Goal: Information Seeking & Learning: Learn about a topic

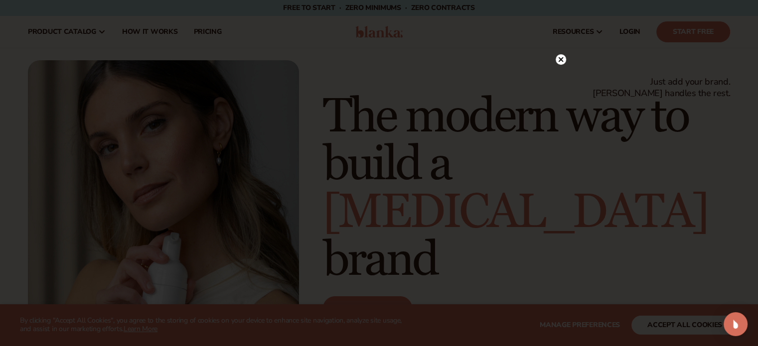
click at [560, 58] on circle at bounding box center [561, 59] width 10 height 10
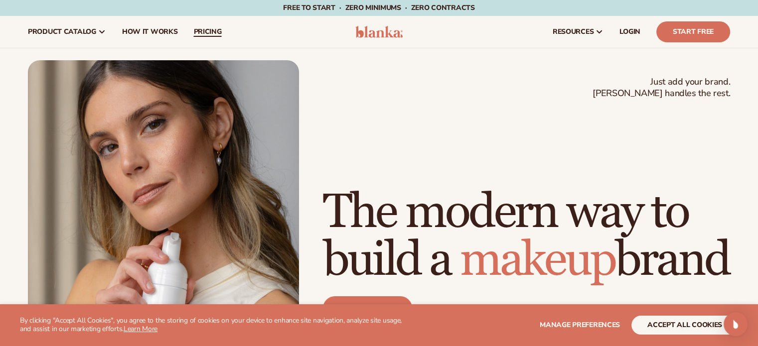
click at [199, 30] on span "pricing" at bounding box center [207, 32] width 28 height 8
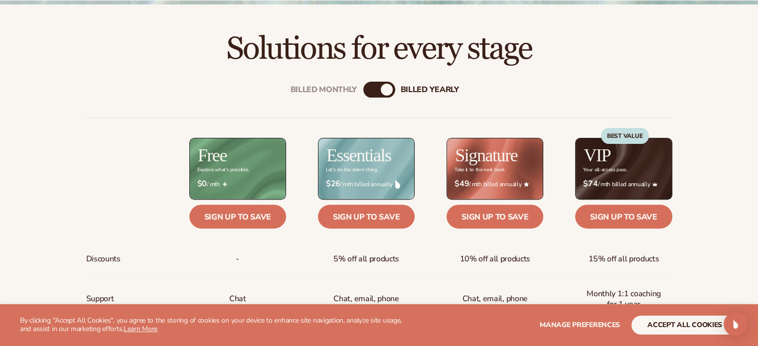
scroll to position [310, 0]
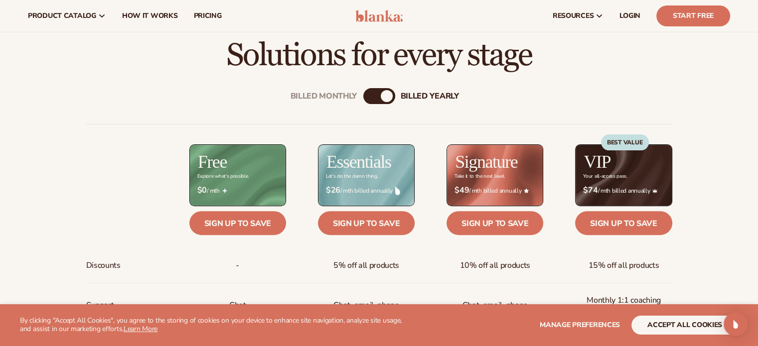
click at [373, 97] on div "Billed Monthly" at bounding box center [369, 96] width 12 height 12
click at [373, 97] on div "Billed Monthly" at bounding box center [371, 96] width 12 height 12
click at [383, 96] on div "billed Yearly" at bounding box center [389, 96] width 12 height 12
click at [383, 96] on div "billed Yearly" at bounding box center [387, 96] width 12 height 12
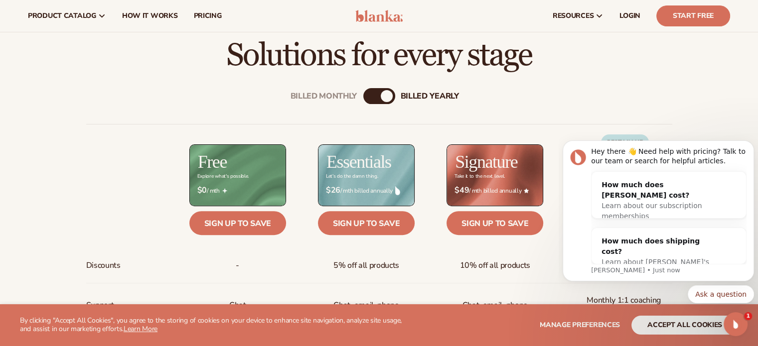
scroll to position [0, 0]
click at [384, 95] on div "billed Yearly" at bounding box center [387, 96] width 12 height 12
click at [378, 96] on div "Billed Monthly billed Yearly" at bounding box center [379, 96] width 32 height 16
click at [385, 96] on div "billed Yearly" at bounding box center [387, 96] width 12 height 12
click at [666, 115] on body "Hey there 👋 Need help with pricing? Talk to our team or search for helpful arti…" at bounding box center [658, 214] width 191 height 204
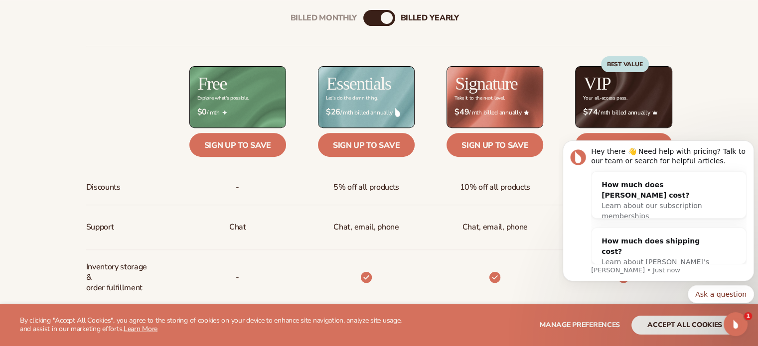
scroll to position [393, 0]
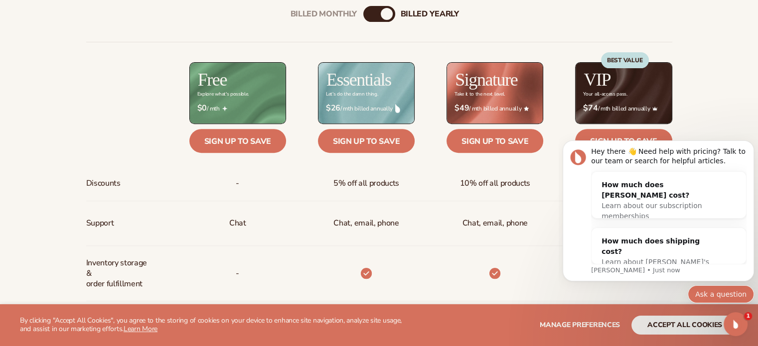
click at [728, 296] on button "Ask a question" at bounding box center [721, 295] width 66 height 18
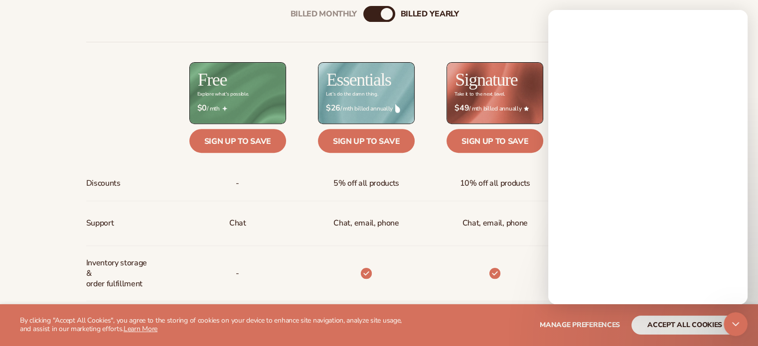
scroll to position [0, 0]
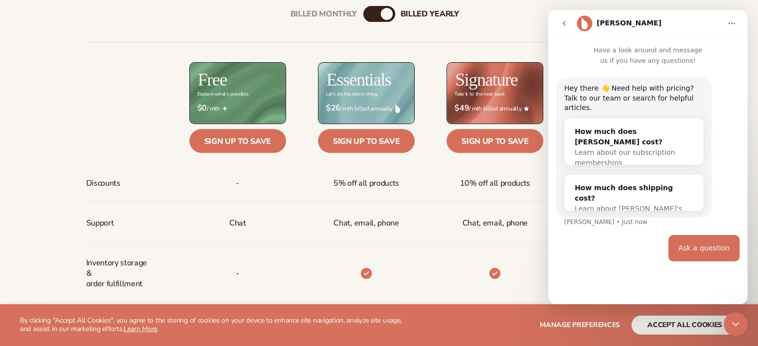
click at [733, 332] on div "Close Intercom Messenger" at bounding box center [736, 324] width 24 height 24
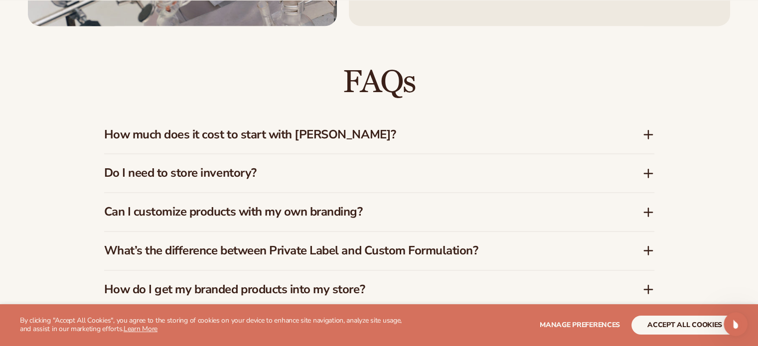
scroll to position [1425, 0]
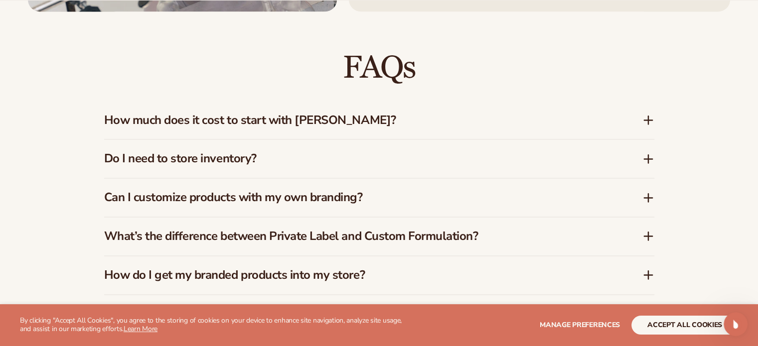
click at [338, 121] on h3 "How much does it cost to start with Blanka?" at bounding box center [358, 120] width 508 height 14
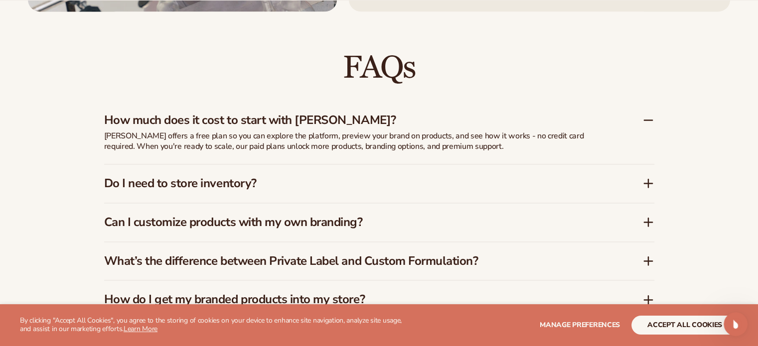
click at [338, 121] on h3 "How much does it cost to start with Blanka?" at bounding box center [358, 120] width 508 height 14
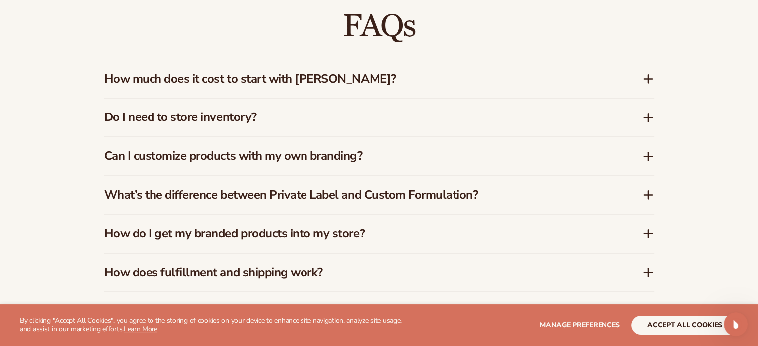
scroll to position [1471, 0]
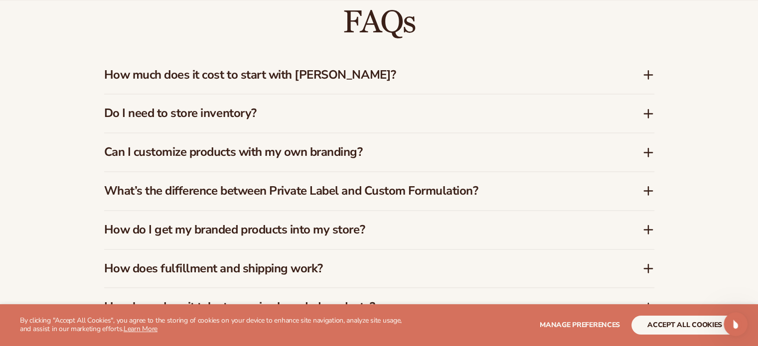
click at [312, 119] on h3 "Do I need to store inventory?" at bounding box center [358, 113] width 508 height 14
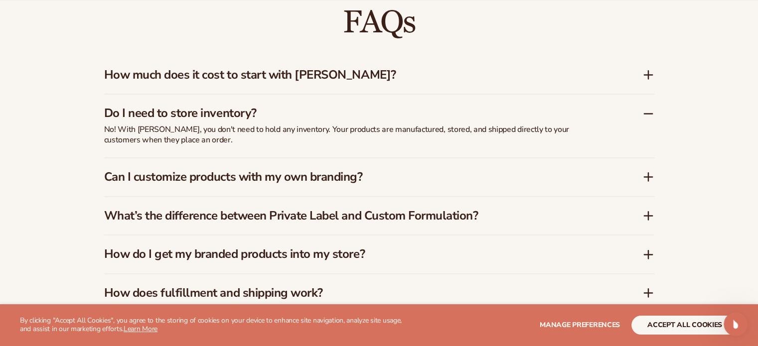
click at [312, 119] on h3 "Do I need to store inventory?" at bounding box center [358, 113] width 508 height 14
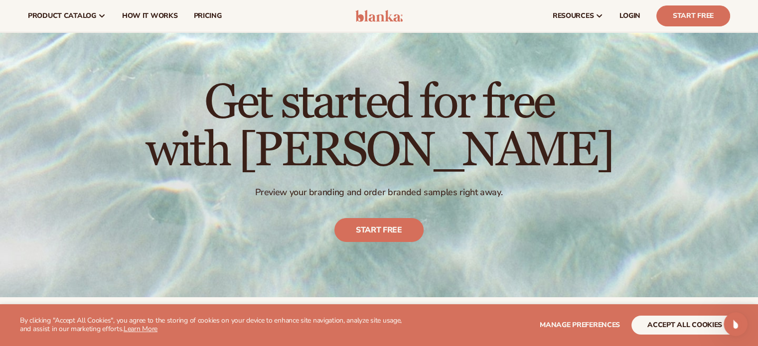
scroll to position [0, 0]
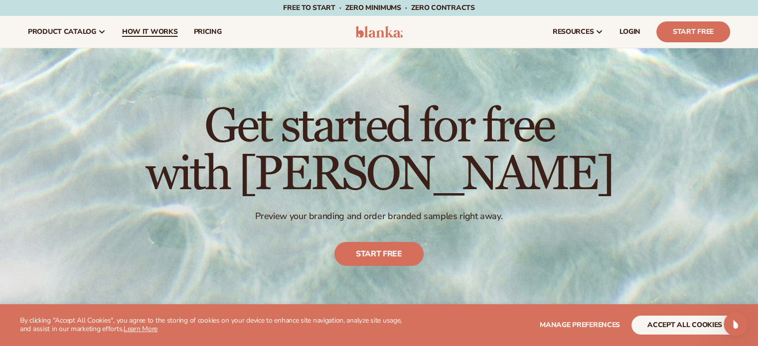
click at [147, 33] on span "How It Works" at bounding box center [150, 32] width 56 height 8
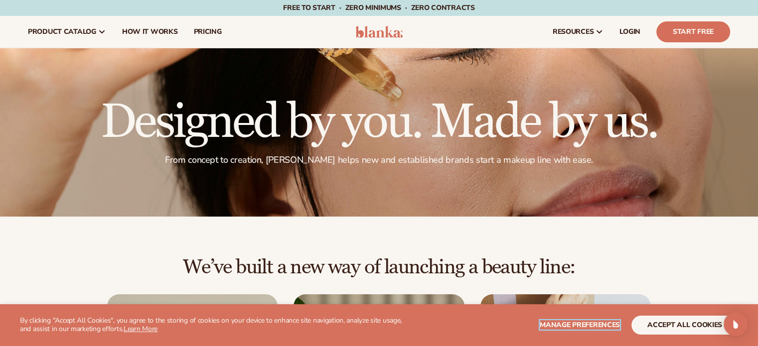
click at [550, 319] on button "Manage preferences" at bounding box center [580, 325] width 80 height 19
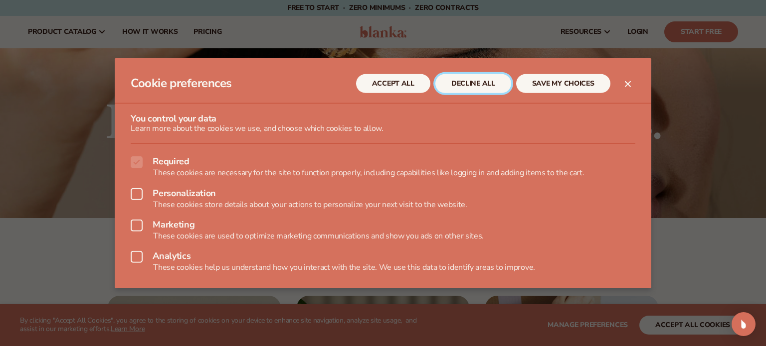
click at [478, 84] on button "DECLINE ALL" at bounding box center [473, 83] width 76 height 19
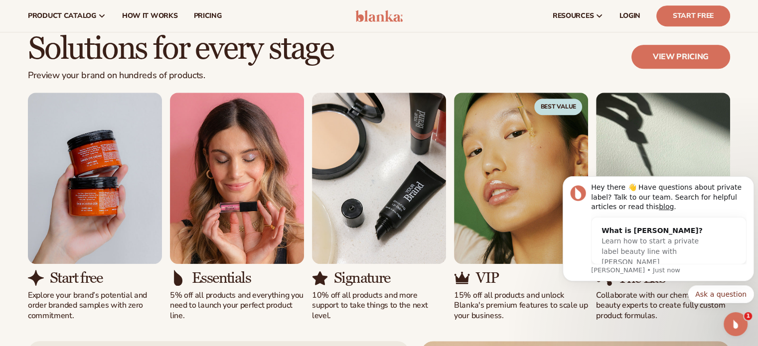
scroll to position [567, 0]
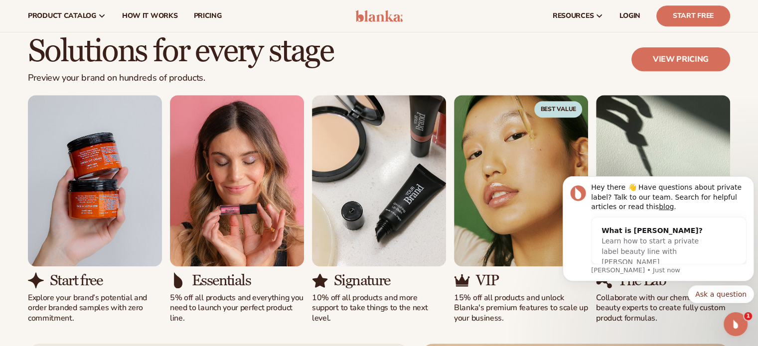
click at [742, 324] on icon "Open Intercom Messenger" at bounding box center [736, 324] width 16 height 16
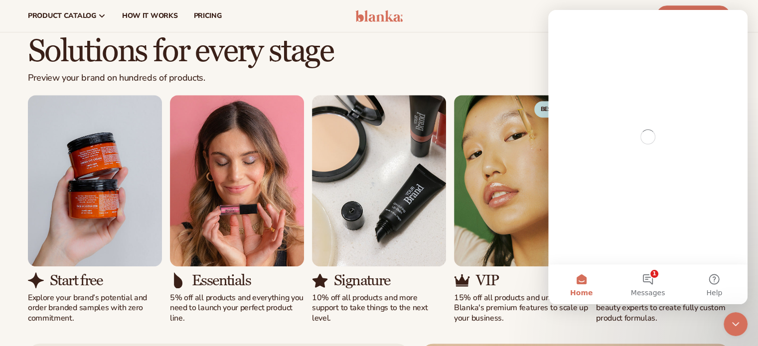
scroll to position [0, 0]
click at [742, 324] on div "Close Intercom Messenger" at bounding box center [736, 324] width 24 height 24
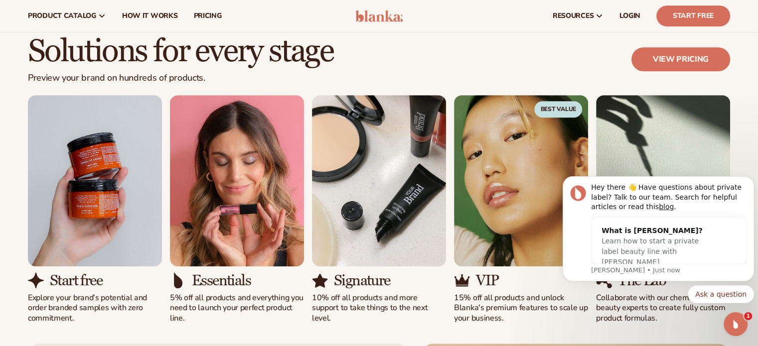
click at [471, 69] on div "Solutions for every stage Preview your brand on hundreds of products. View pric…" at bounding box center [379, 65] width 702 height 60
click at [733, 322] on icon "Open Intercom Messenger" at bounding box center [736, 324] width 16 height 16
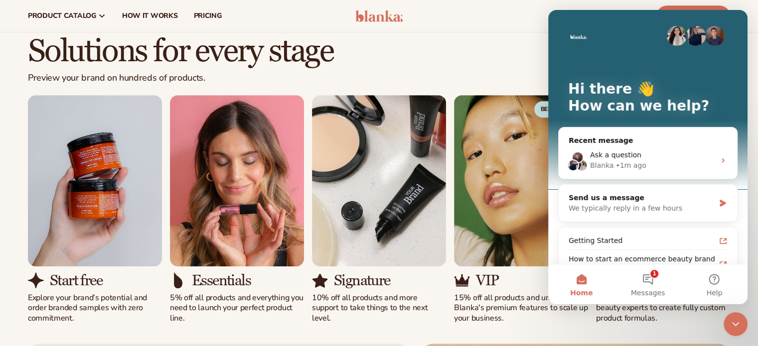
click at [733, 322] on icon "Close Intercom Messenger" at bounding box center [736, 324] width 12 height 12
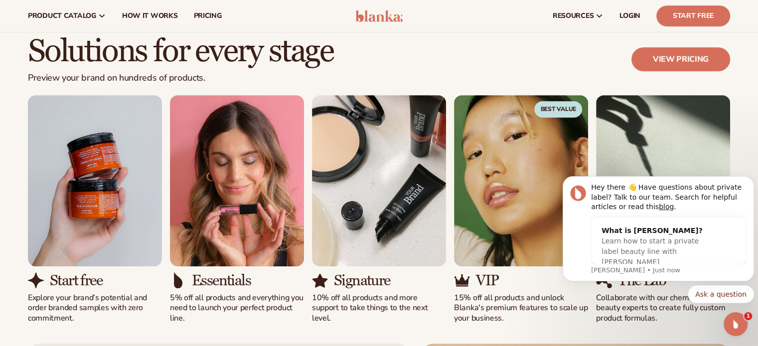
click at [742, 99] on div "Solutions for every stage Preview your brand on hundreds of products. View pric…" at bounding box center [379, 179] width 758 height 289
click at [744, 321] on div "Open Intercom Messenger" at bounding box center [735, 324] width 33 height 33
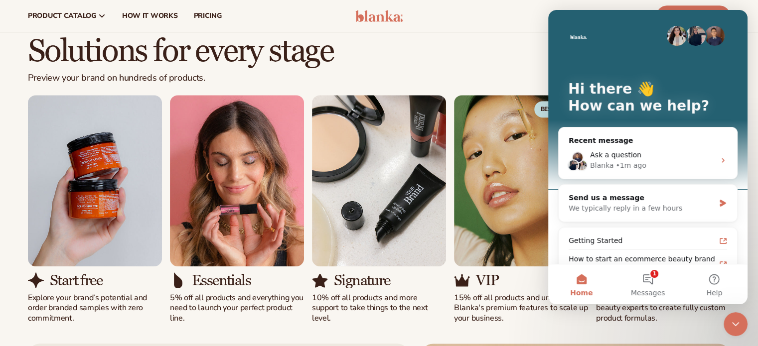
click at [744, 321] on div "Close Intercom Messenger" at bounding box center [736, 324] width 24 height 24
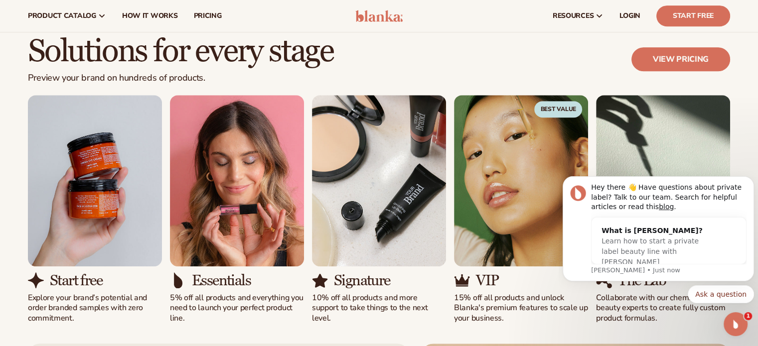
click html "Hey there 👋 Have questions about private label? Talk to our team. Search for he…"
click at [750, 180] on icon "Dismiss notification" at bounding box center [750, 178] width 3 height 3
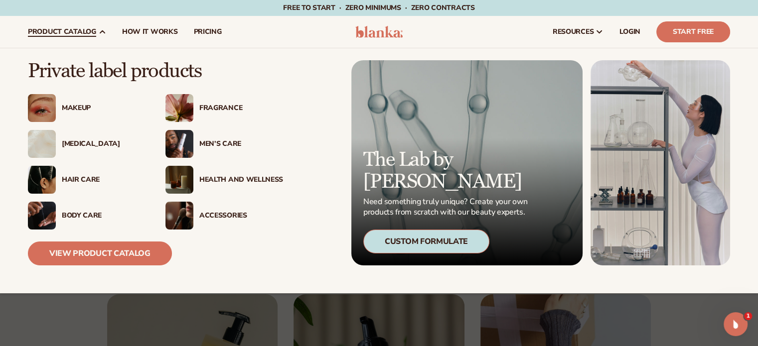
click at [404, 240] on div "Custom Formulate" at bounding box center [426, 242] width 126 height 24
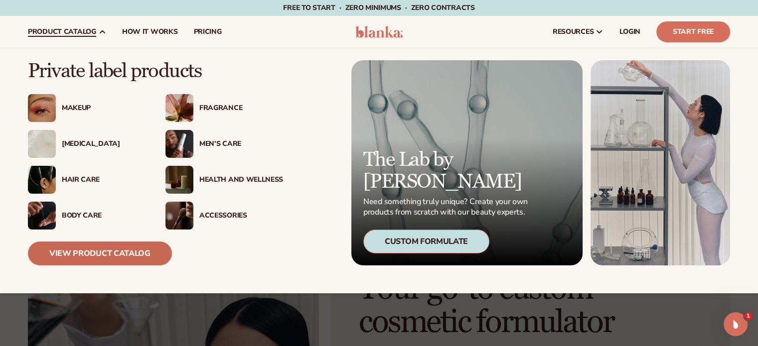
click at [95, 255] on link "View Product Catalog" at bounding box center [100, 254] width 144 height 24
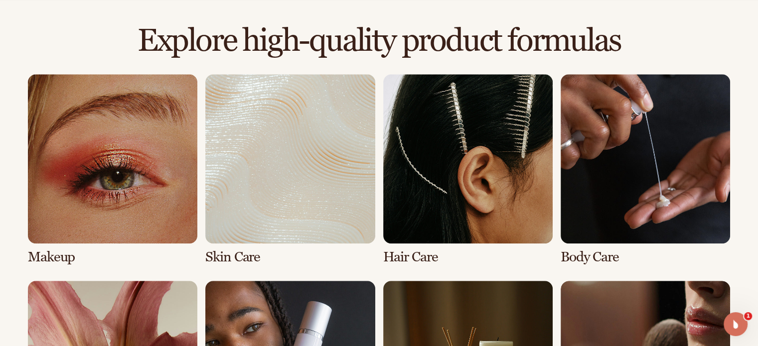
scroll to position [698, 0]
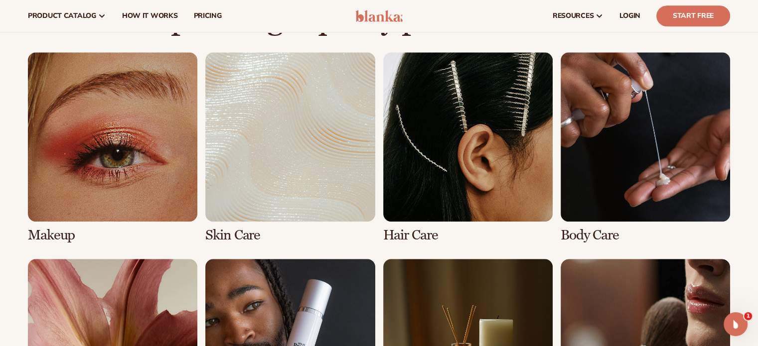
click at [507, 140] on link "3 / 8" at bounding box center [467, 147] width 169 height 191
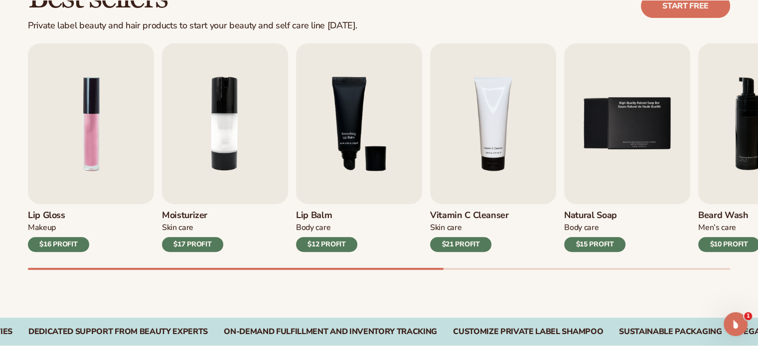
scroll to position [324, 0]
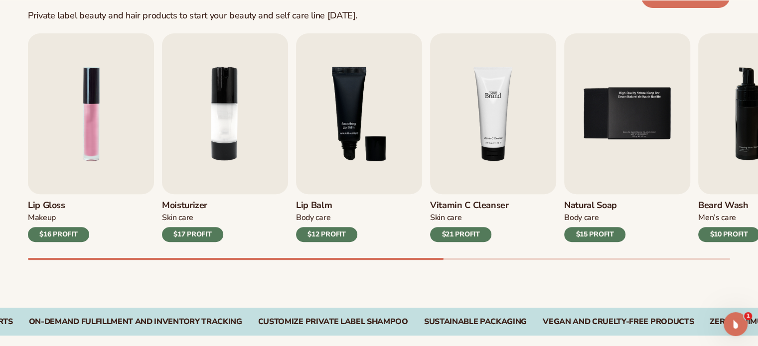
click at [491, 142] on img "4 / 9" at bounding box center [493, 113] width 126 height 161
click at [462, 185] on img "4 / 9" at bounding box center [493, 113] width 126 height 161
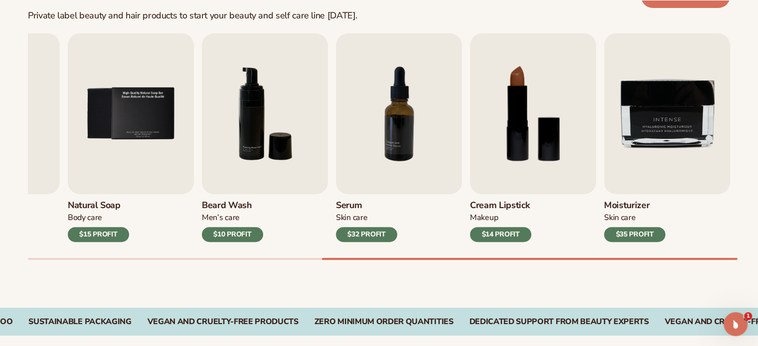
click at [511, 234] on div "$14 PROFIT" at bounding box center [500, 234] width 61 height 15
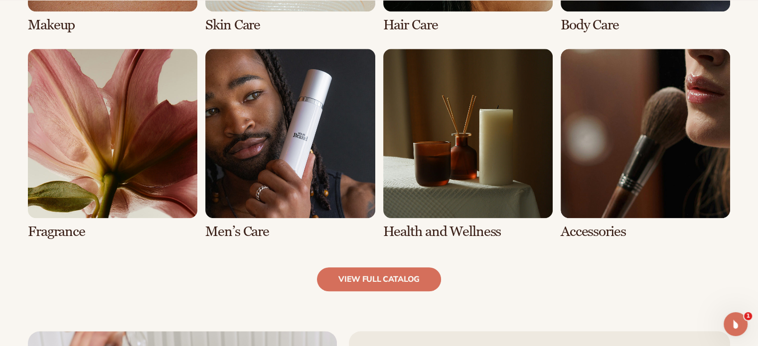
scroll to position [923, 0]
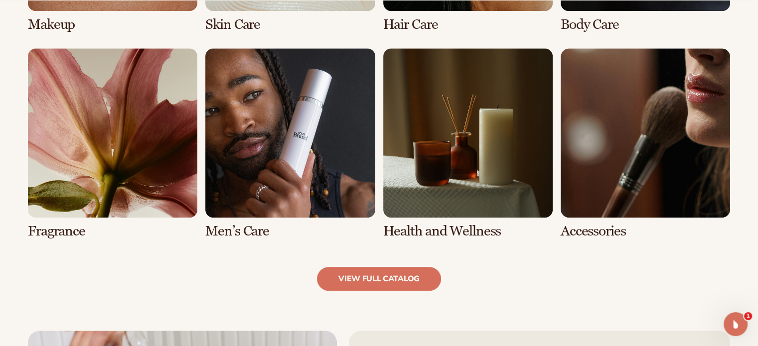
click at [481, 137] on link "7 / 8" at bounding box center [467, 143] width 169 height 191
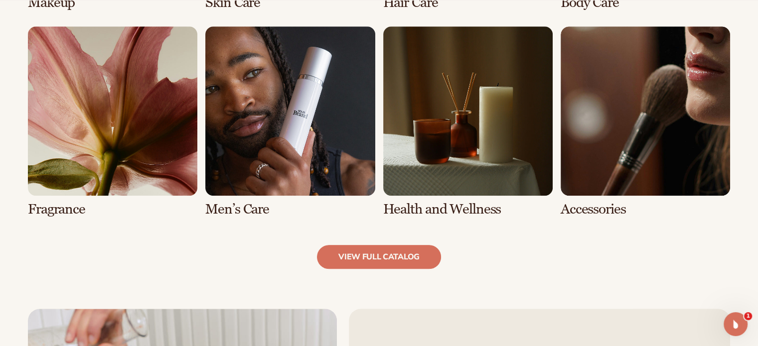
scroll to position [1139, 0]
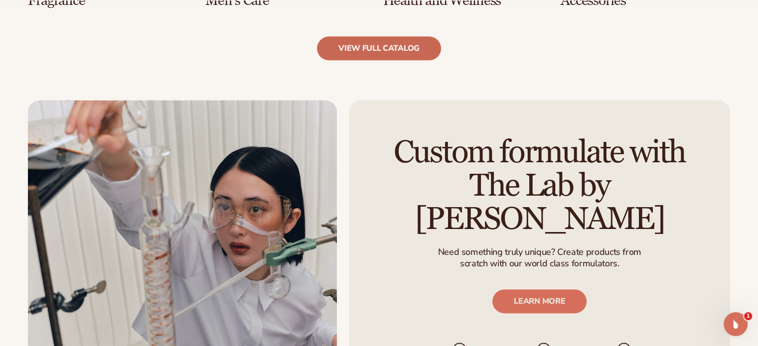
click at [371, 46] on link "view full catalog" at bounding box center [379, 48] width 124 height 24
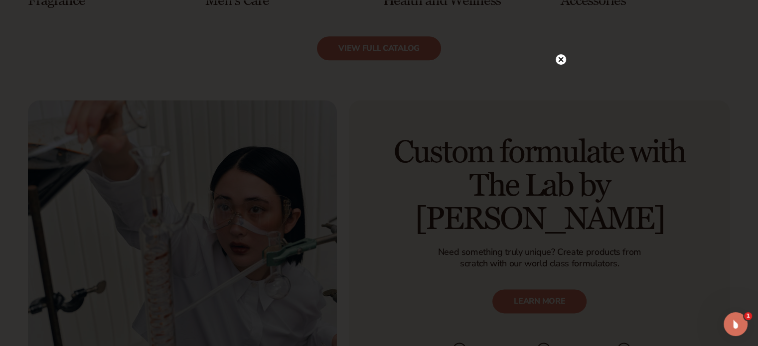
click at [564, 58] on circle at bounding box center [561, 59] width 10 height 10
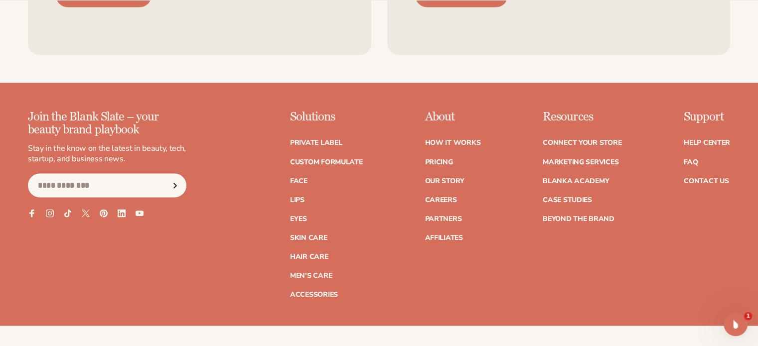
scroll to position [1746, 0]
